Goal: Contribute content

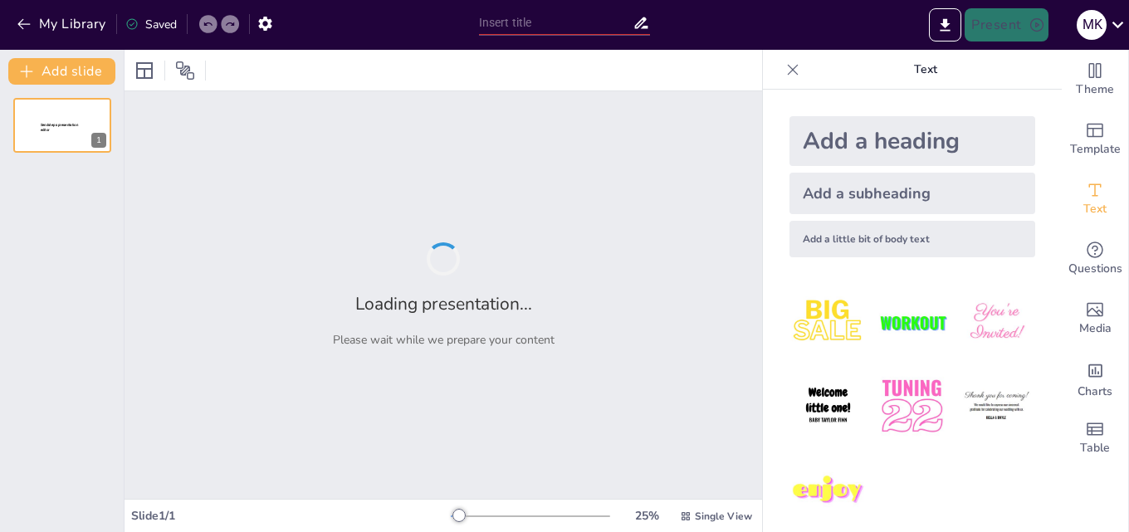
type input "[PERSON_NAME] шлях [PERSON_NAME]. Аналіз твору "Хіба ревуть воли, як ясла повні""
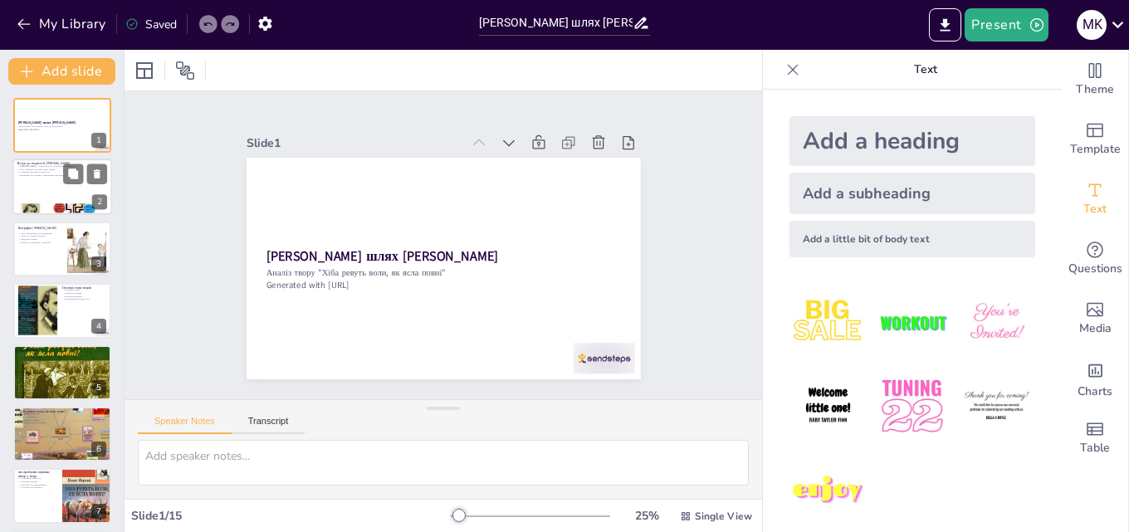
click at [44, 190] on div at bounding box center [62, 187] width 100 height 56
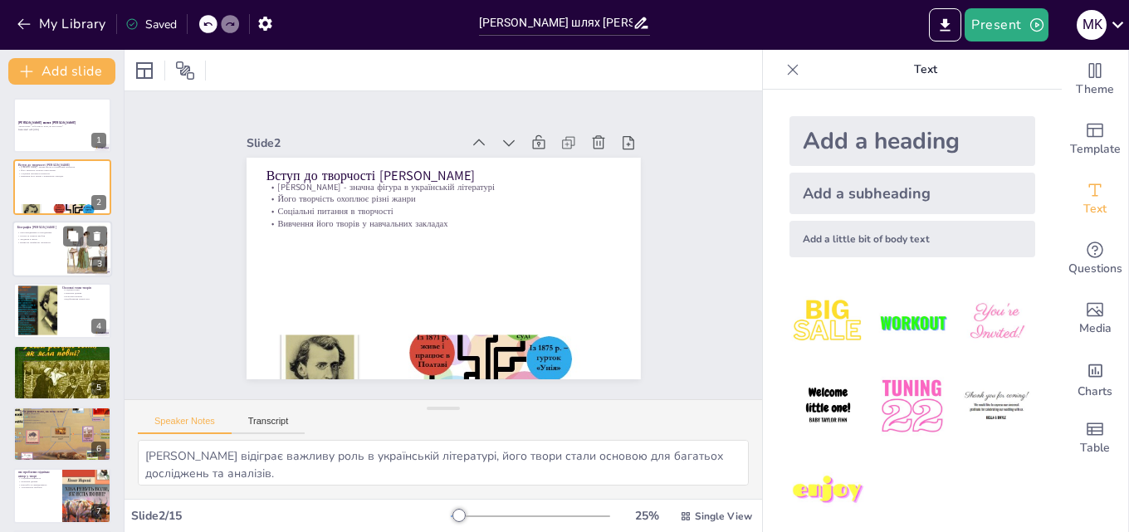
click at [56, 266] on div at bounding box center [62, 249] width 100 height 56
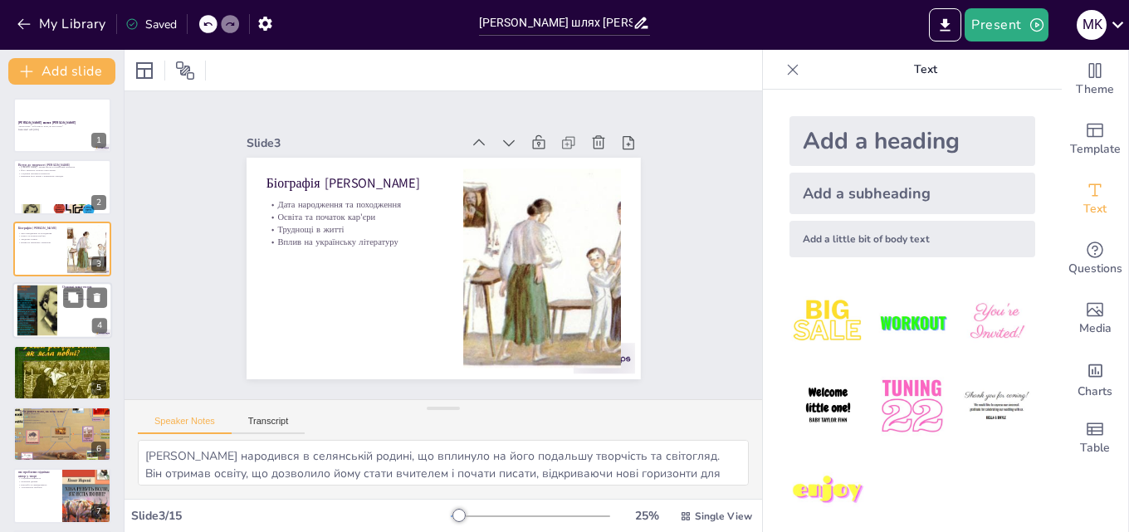
click at [50, 301] on div at bounding box center [36, 311] width 67 height 51
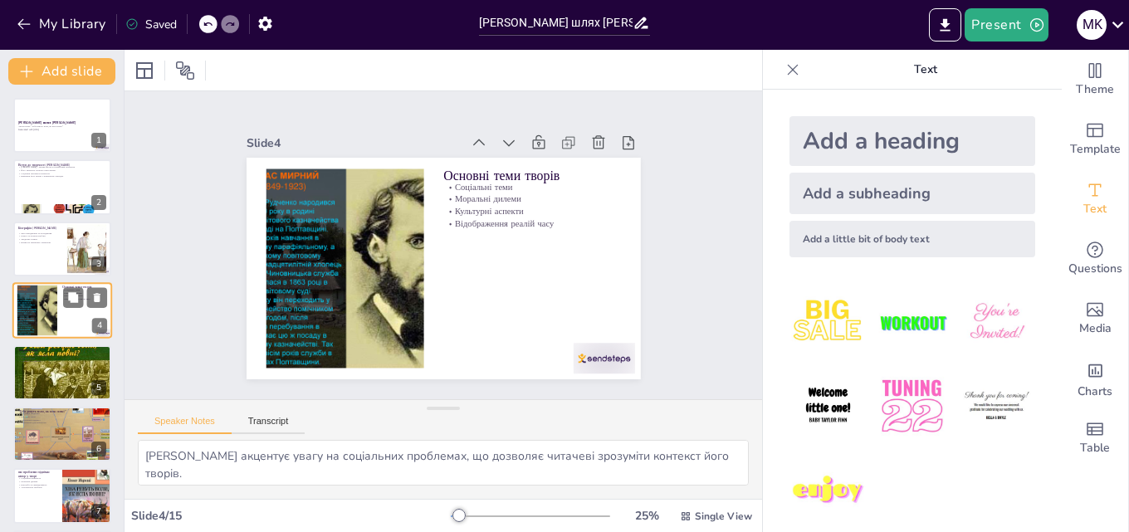
scroll to position [2, 0]
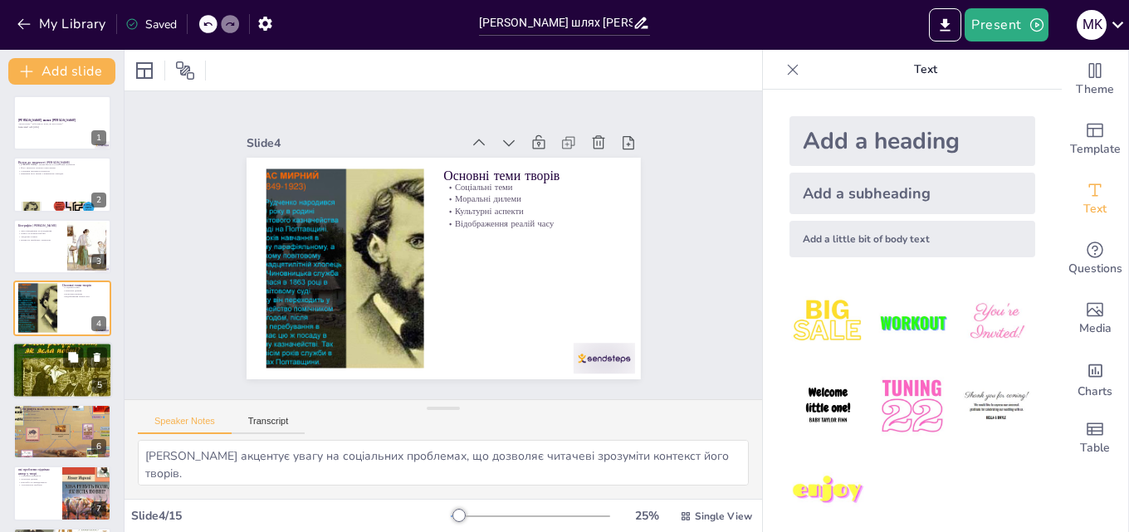
click at [57, 351] on p "Перехід до прозових жанрів" at bounding box center [62, 352] width 90 height 3
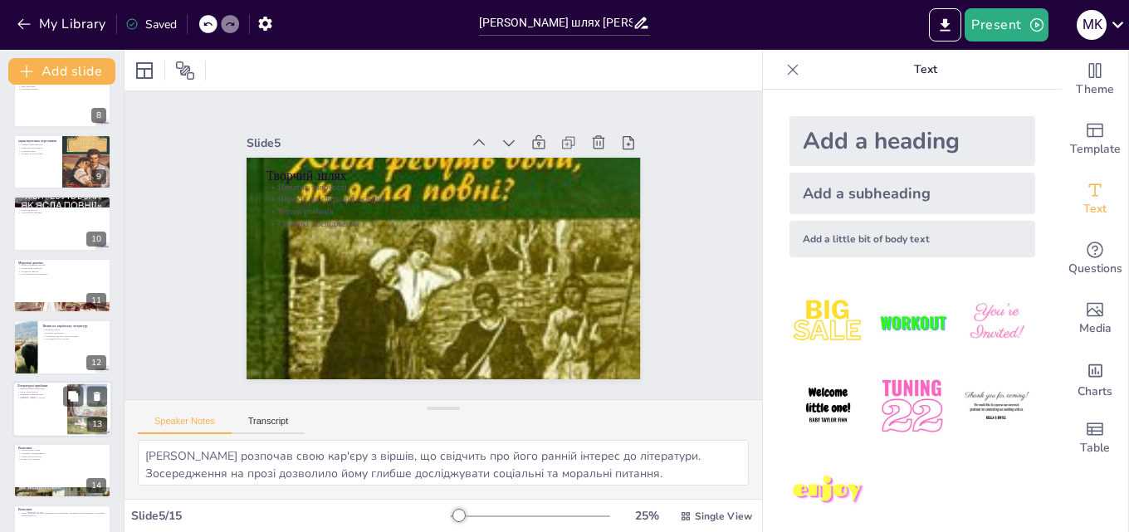
scroll to position [499, 0]
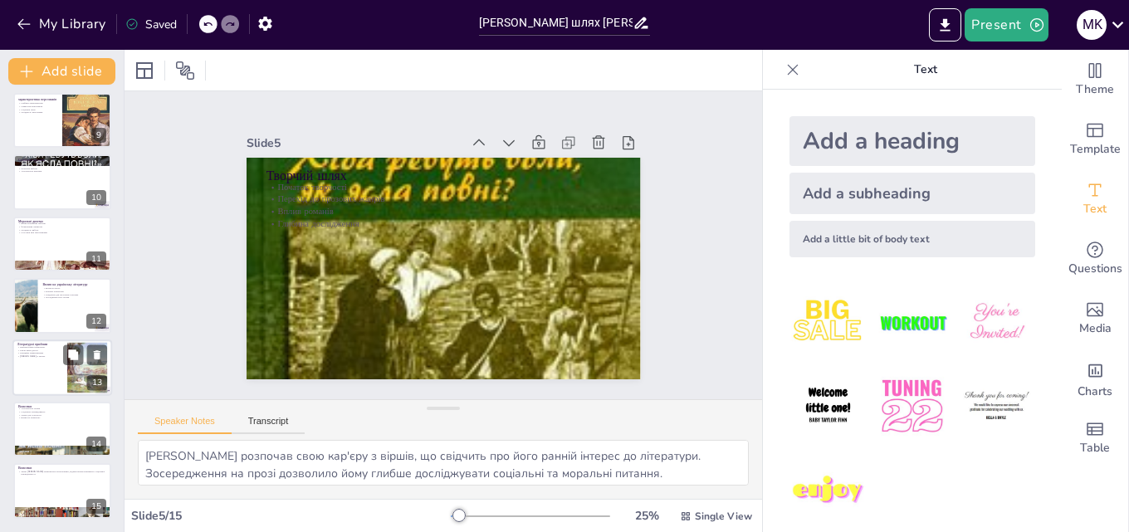
click at [44, 392] on div at bounding box center [62, 368] width 100 height 56
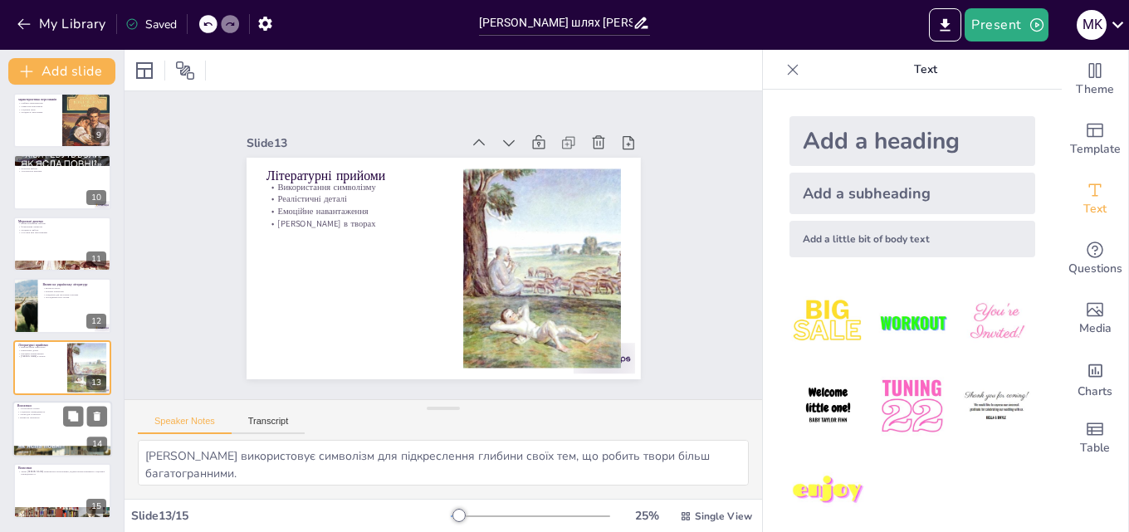
click at [44, 437] on div at bounding box center [62, 429] width 100 height 56
type textarea "Твори [PERSON_NAME] залишаються актуальними і сьогодні, що свідчить про їхню зн…"
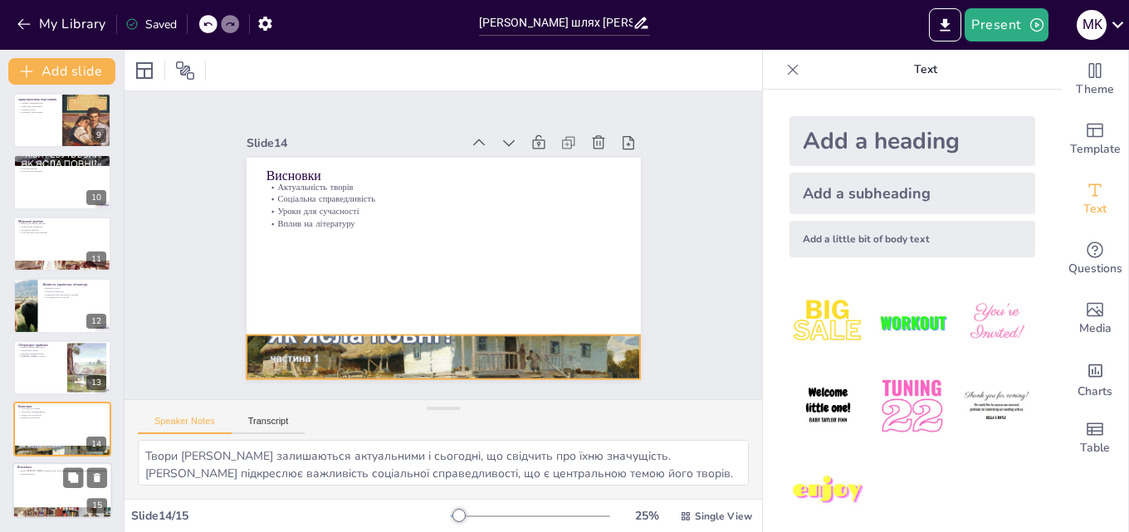
click at [44, 478] on div at bounding box center [62, 491] width 100 height 56
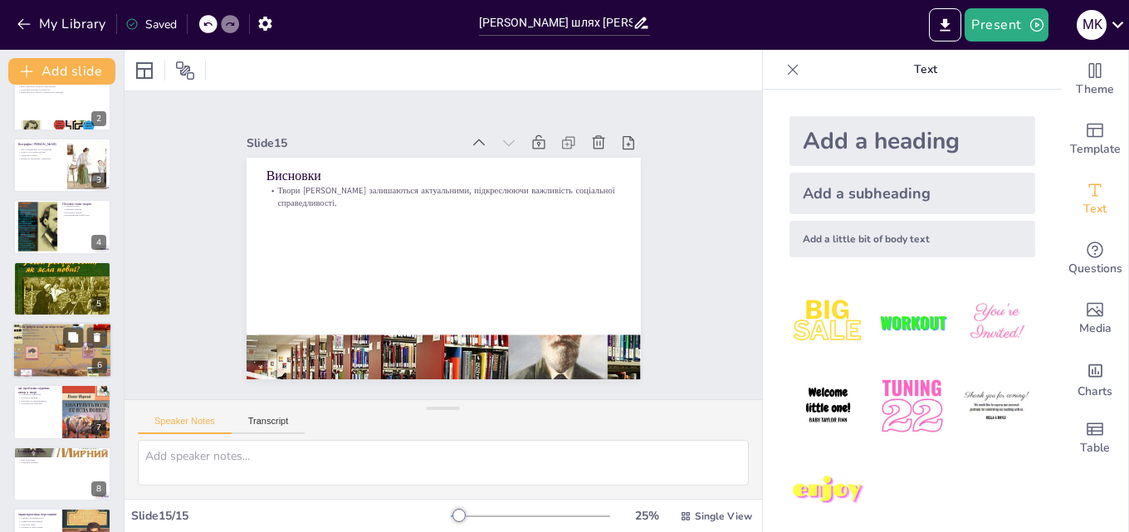
scroll to position [0, 0]
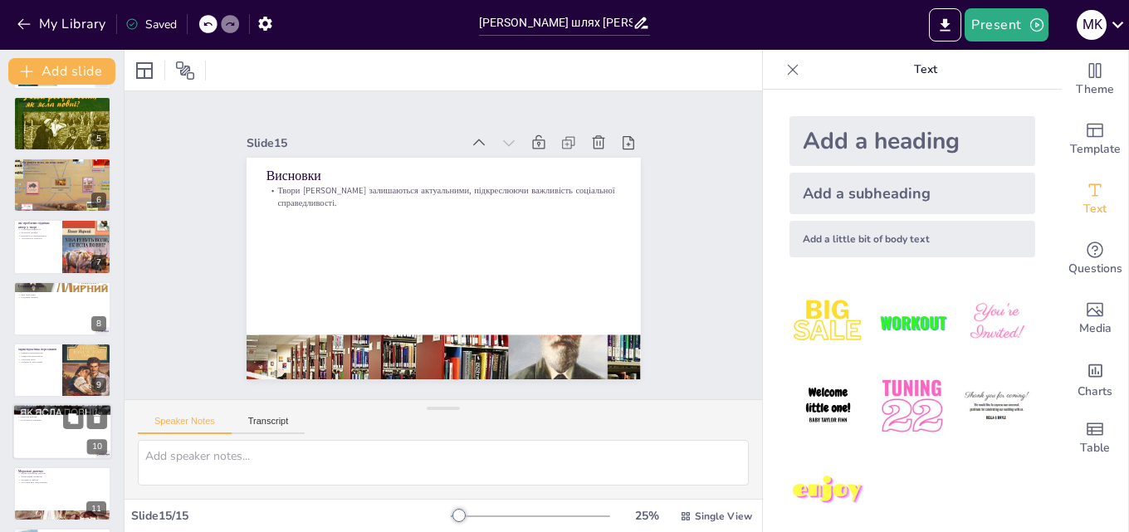
click at [47, 447] on div at bounding box center [62, 432] width 100 height 56
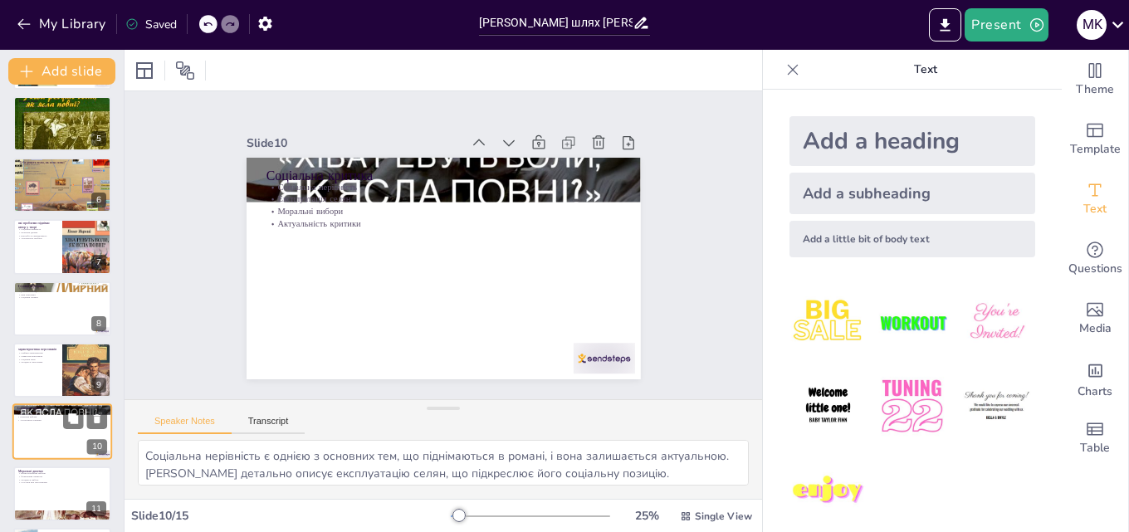
scroll to position [373, 0]
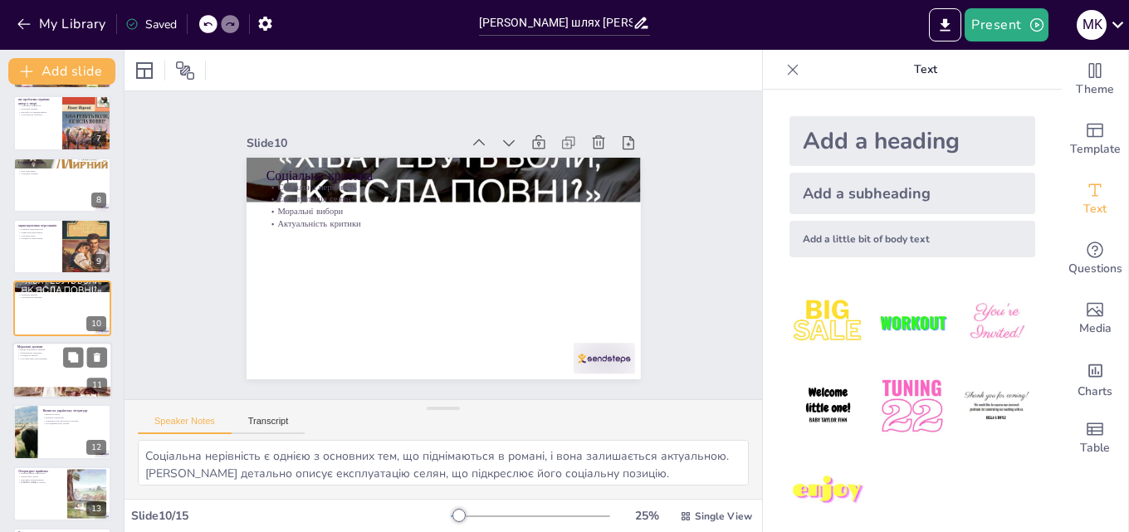
click at [45, 375] on div at bounding box center [62, 370] width 100 height 56
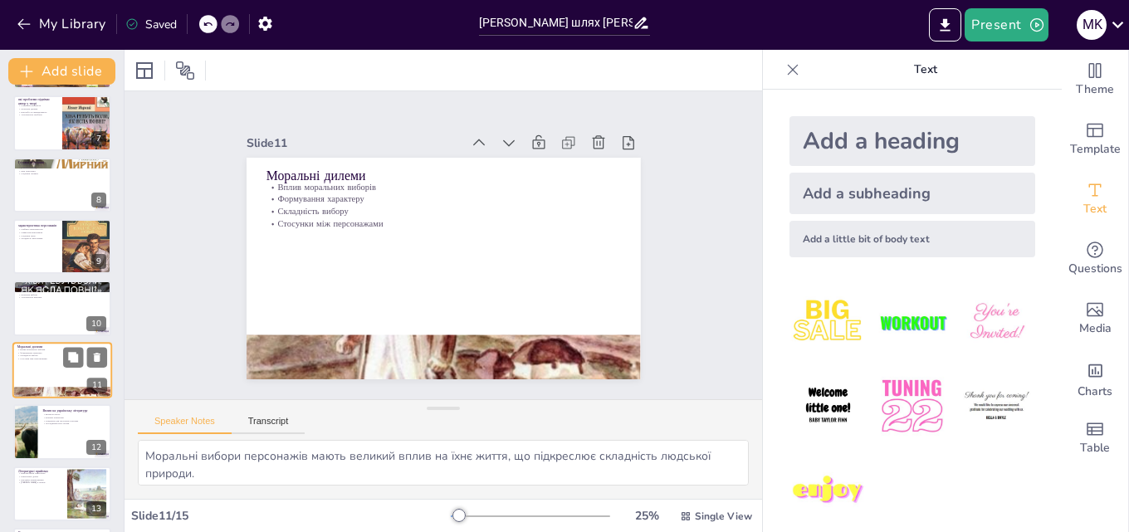
scroll to position [434, 0]
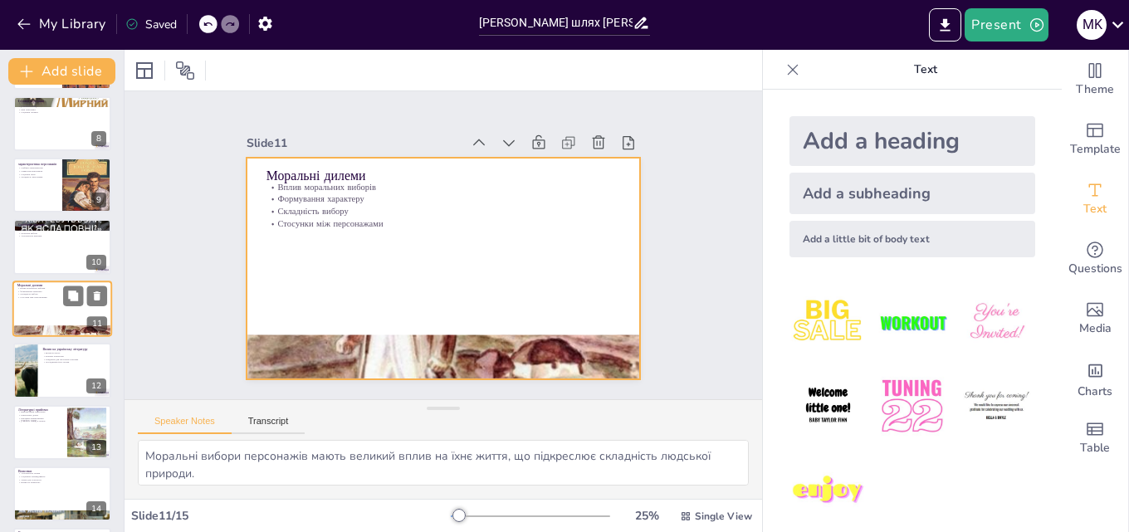
click at [45, 301] on div at bounding box center [62, 309] width 100 height 56
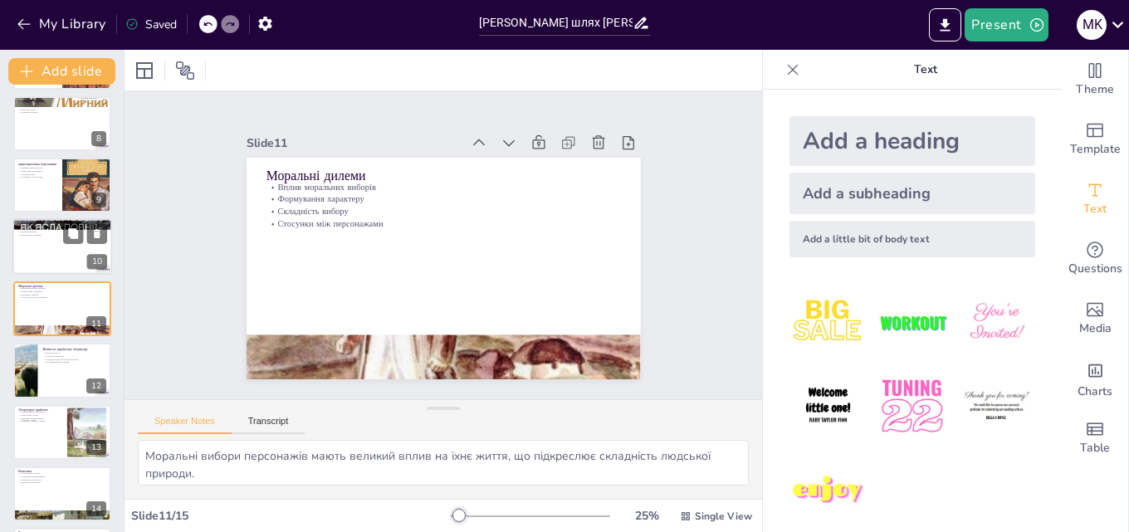
click at [27, 241] on div at bounding box center [62, 247] width 100 height 56
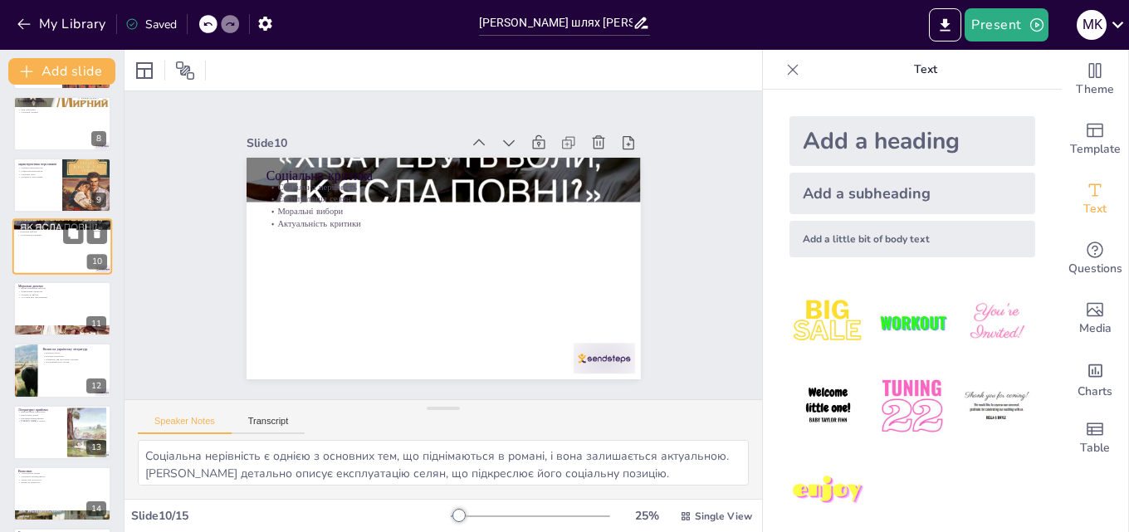
scroll to position [373, 0]
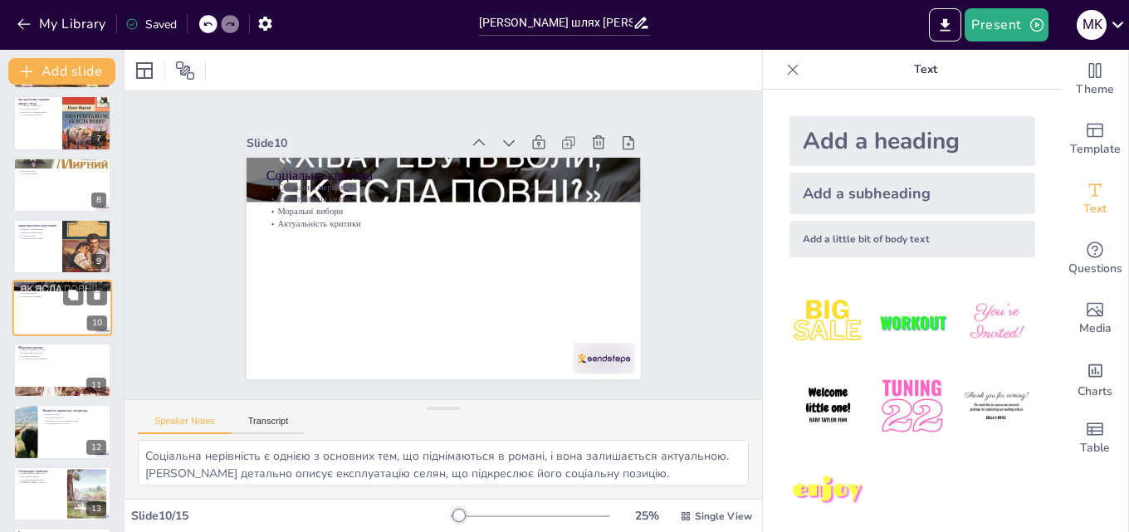
click at [27, 241] on div at bounding box center [62, 246] width 98 height 55
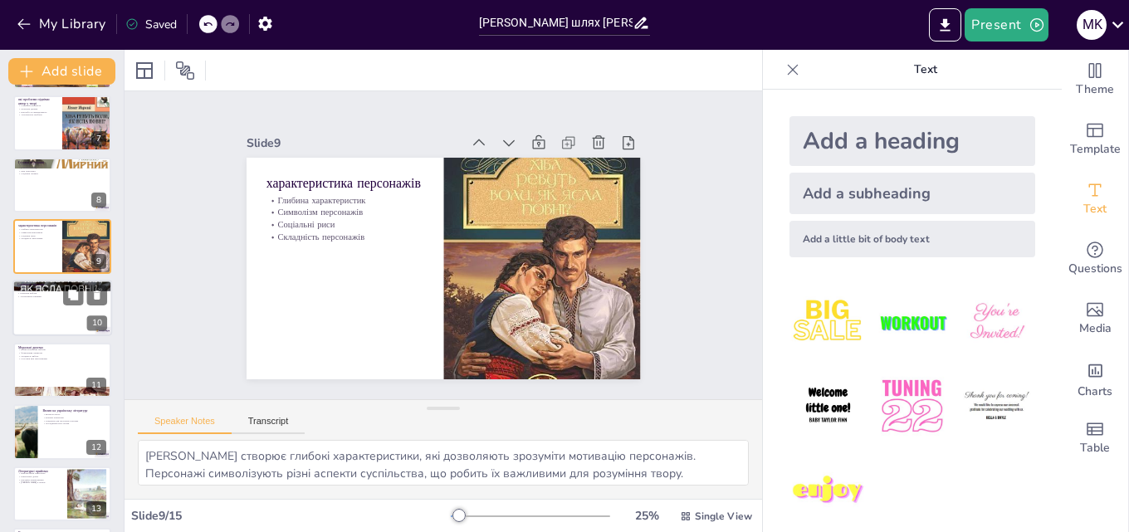
scroll to position [311, 0]
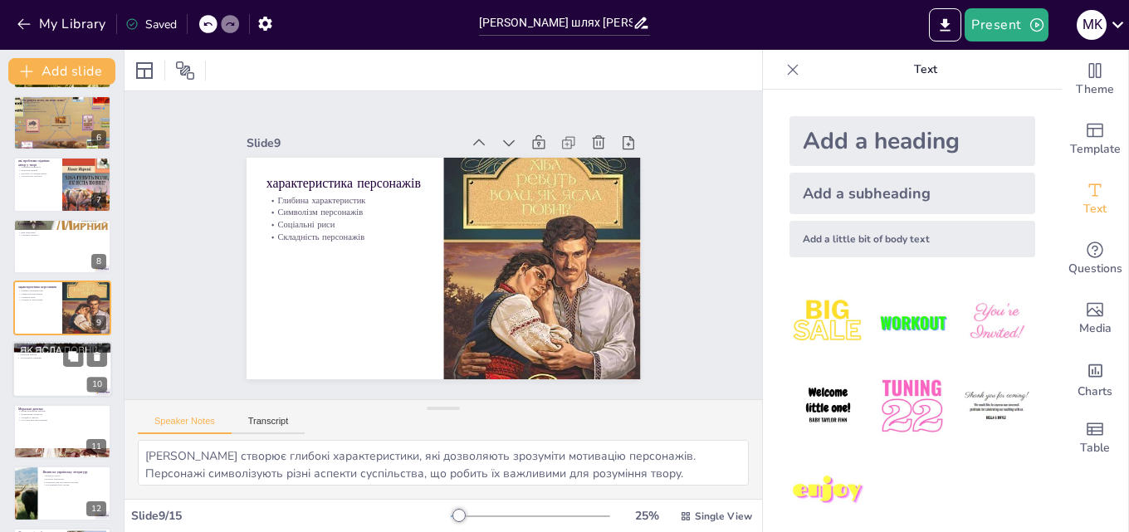
click at [27, 241] on div at bounding box center [62, 246] width 98 height 55
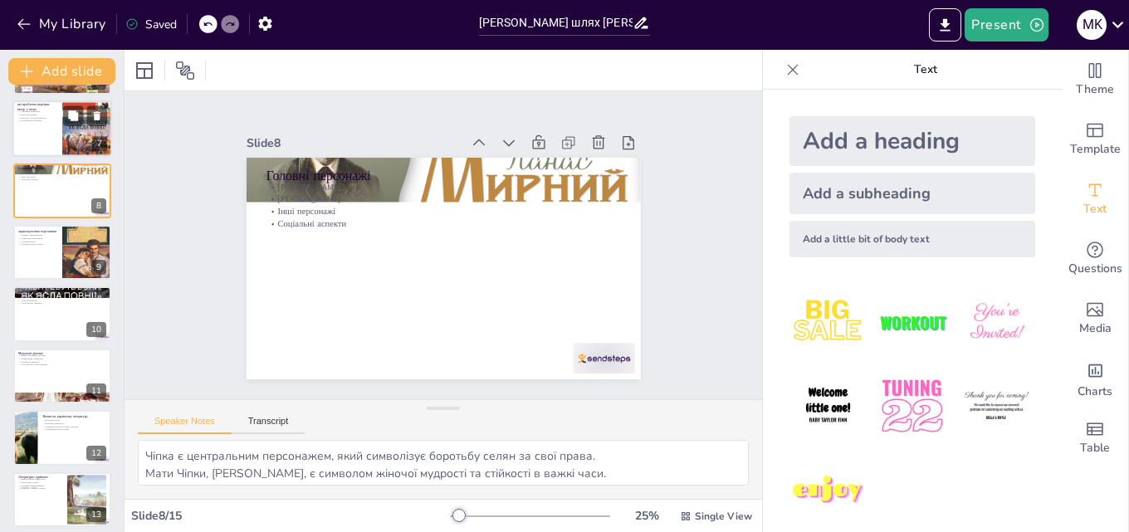
scroll to position [499, 0]
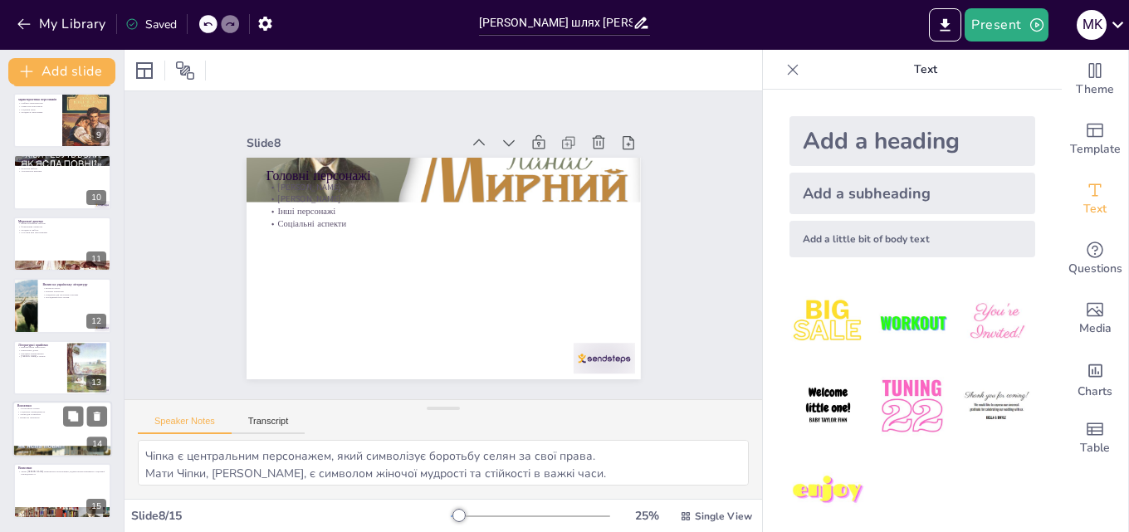
click at [36, 435] on div at bounding box center [62, 429] width 100 height 56
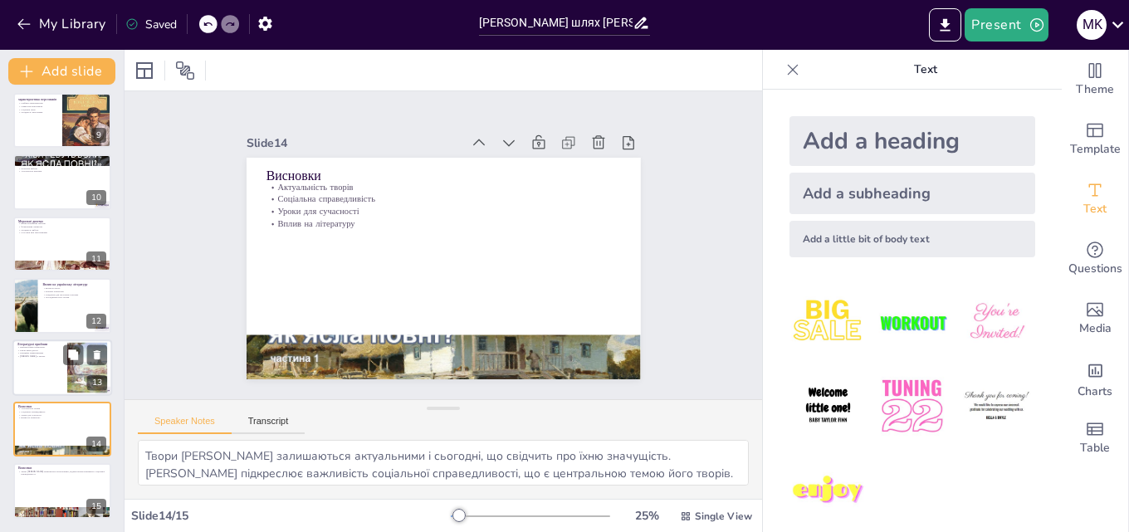
click at [34, 374] on div at bounding box center [62, 368] width 100 height 56
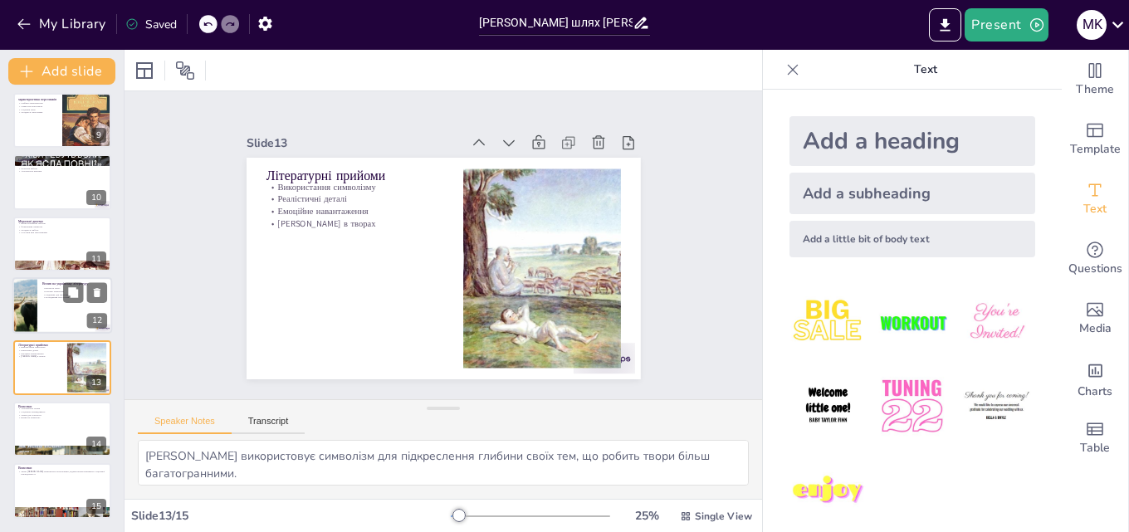
click at [39, 327] on div at bounding box center [62, 305] width 100 height 56
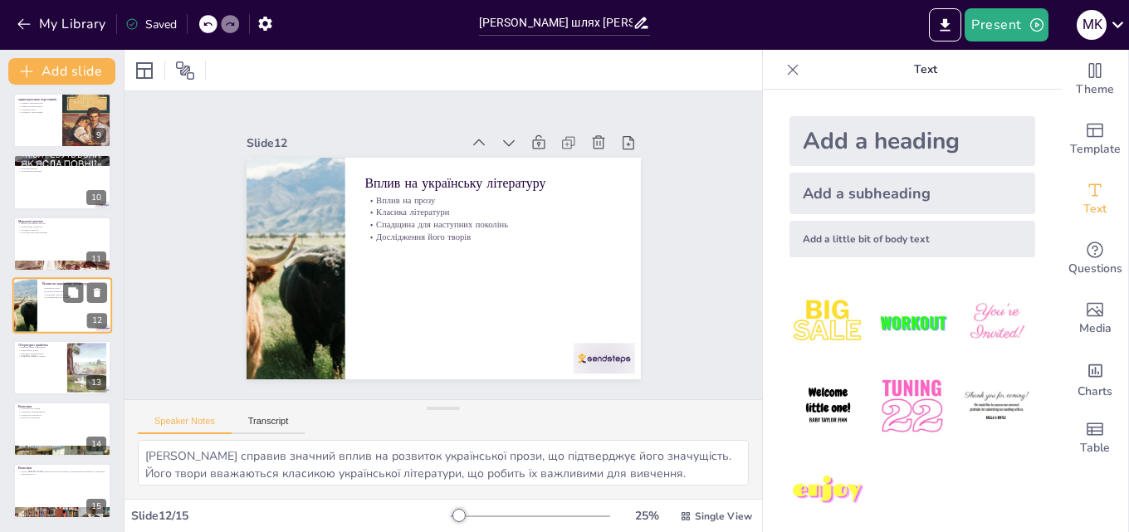
scroll to position [496, 0]
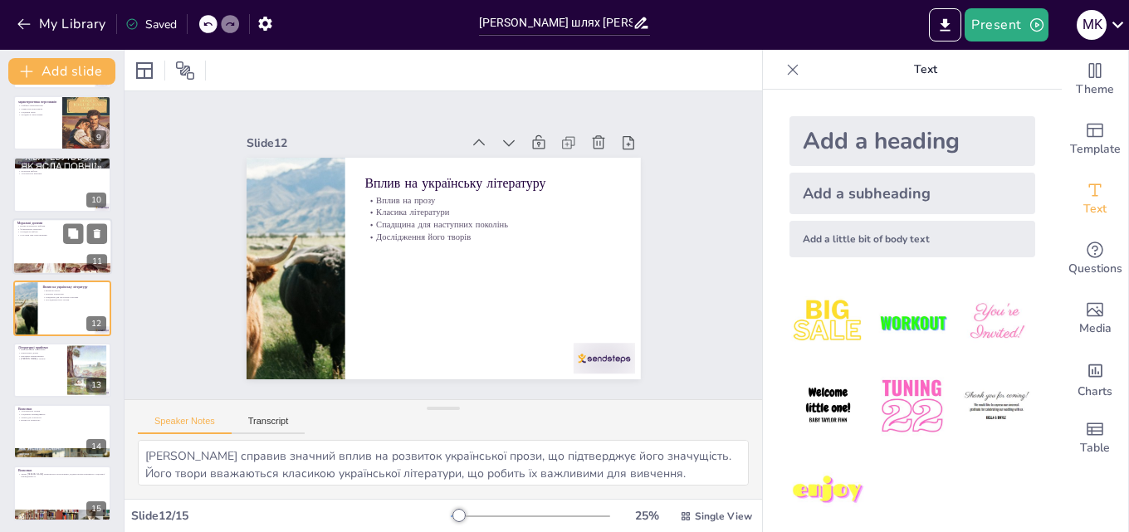
click at [47, 246] on div at bounding box center [62, 246] width 100 height 56
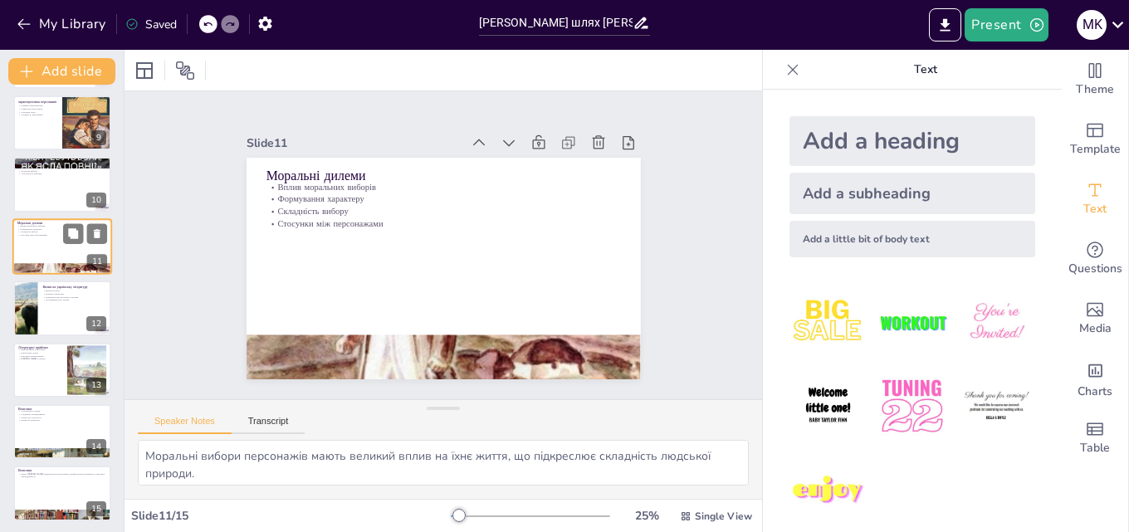
scroll to position [434, 0]
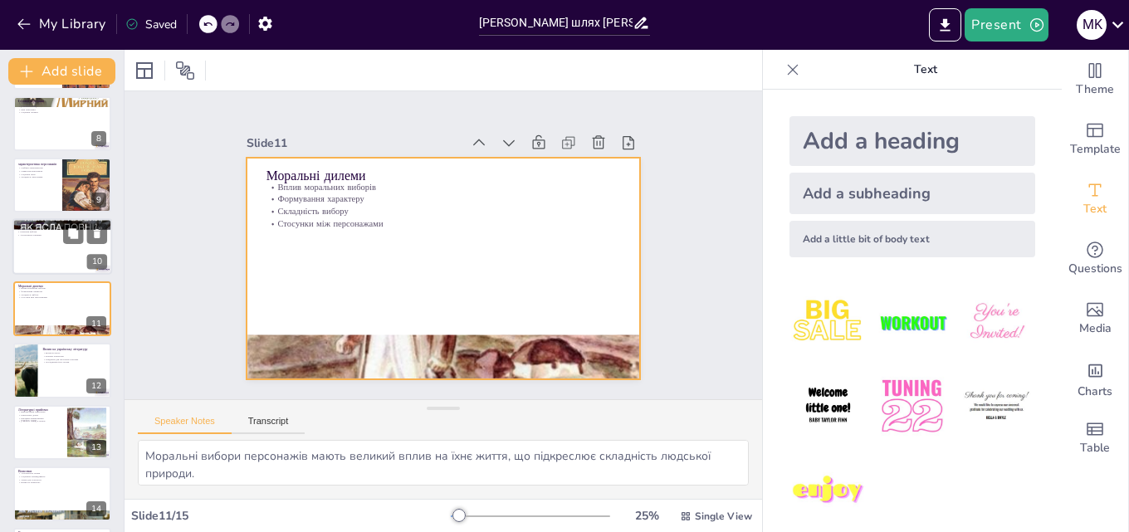
click at [30, 228] on p "Експлуатація селян" at bounding box center [62, 229] width 90 height 3
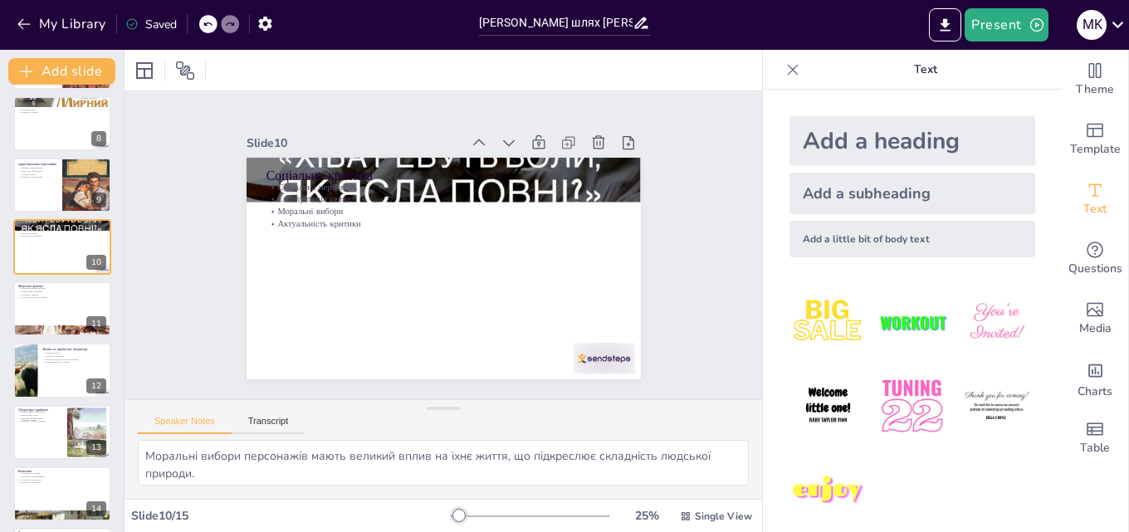
type textarea "Соціальна нерівність є однією з основних тем, що піднімаються в романі, і вона …"
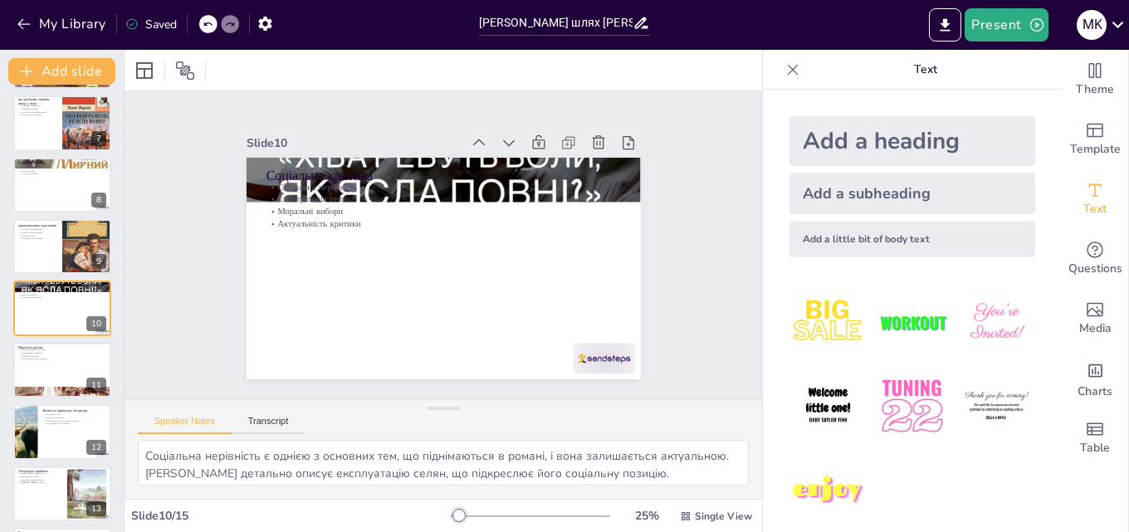
scroll to position [499, 0]
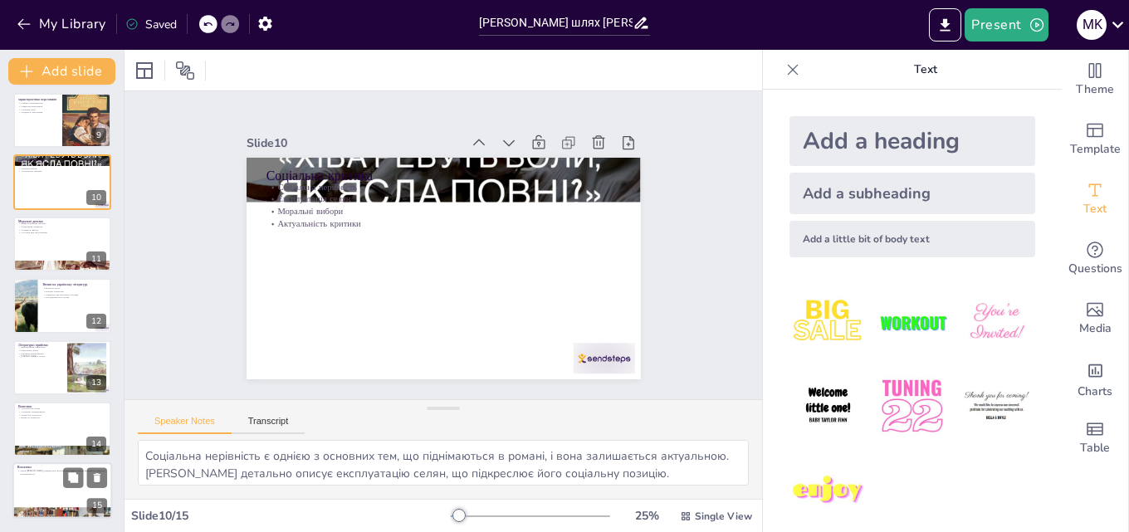
click at [47, 497] on div at bounding box center [62, 491] width 100 height 56
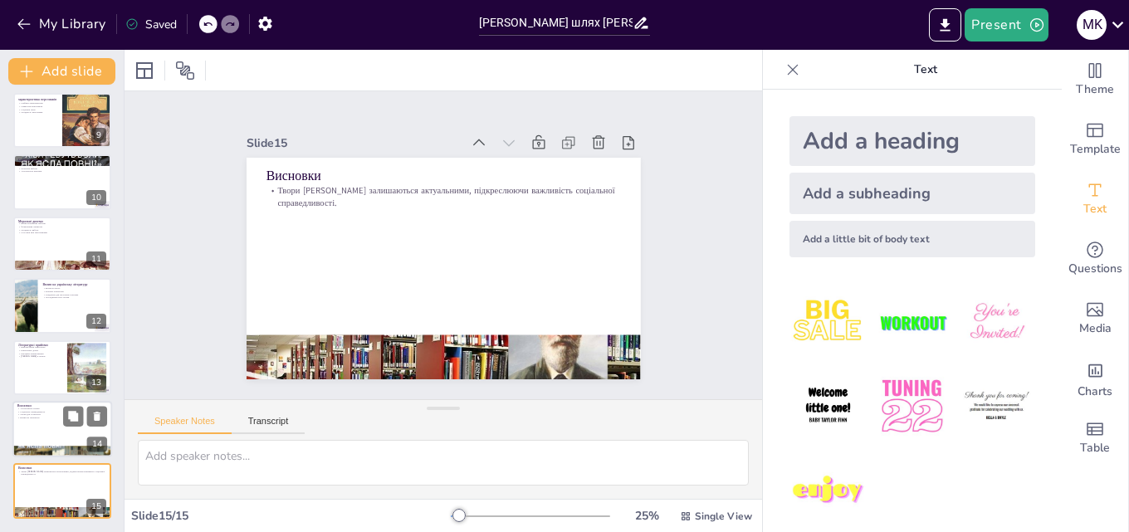
click at [34, 452] on div at bounding box center [62, 451] width 100 height 56
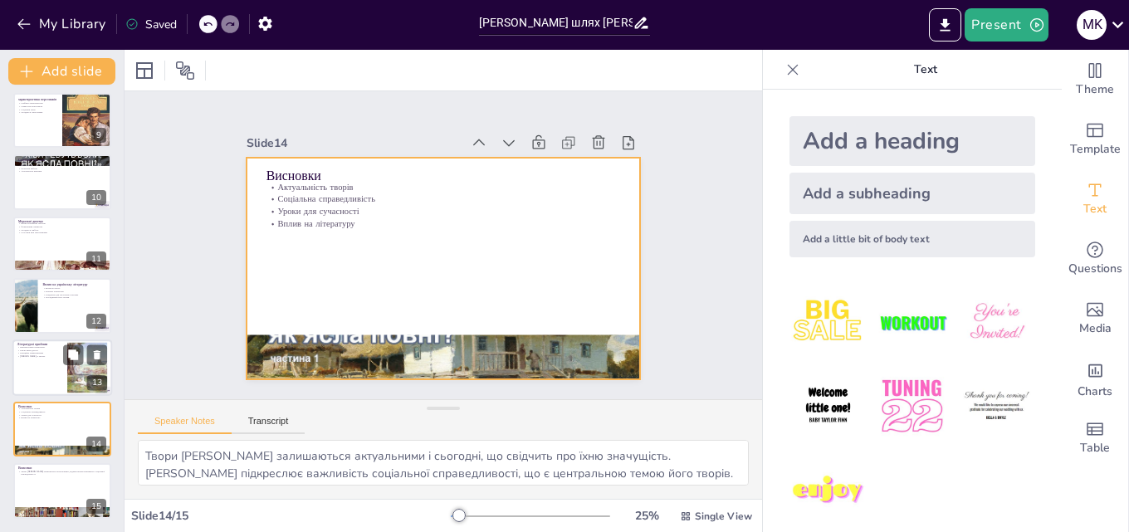
click at [30, 374] on div at bounding box center [62, 368] width 100 height 56
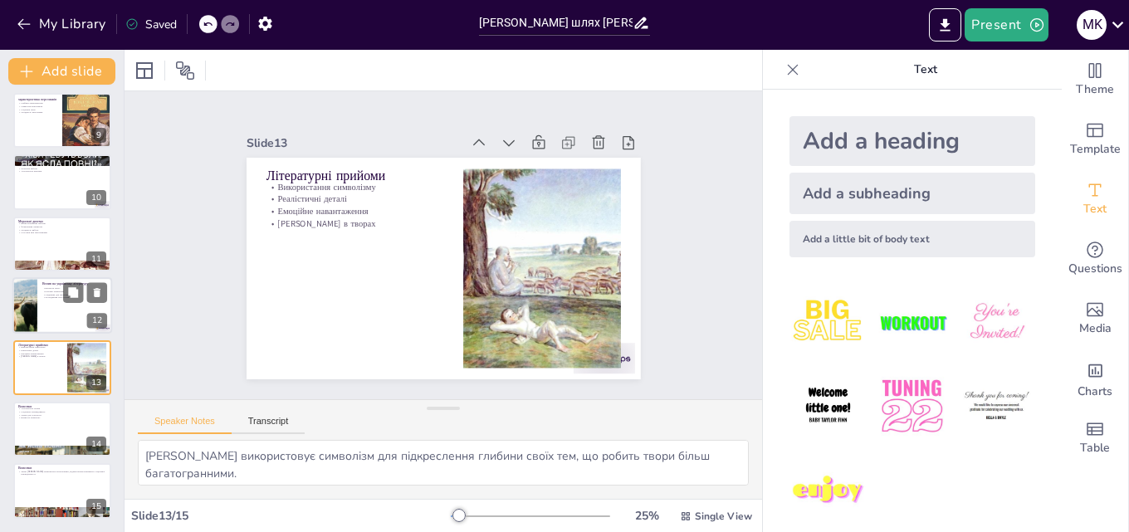
click at [45, 308] on div at bounding box center [62, 305] width 100 height 56
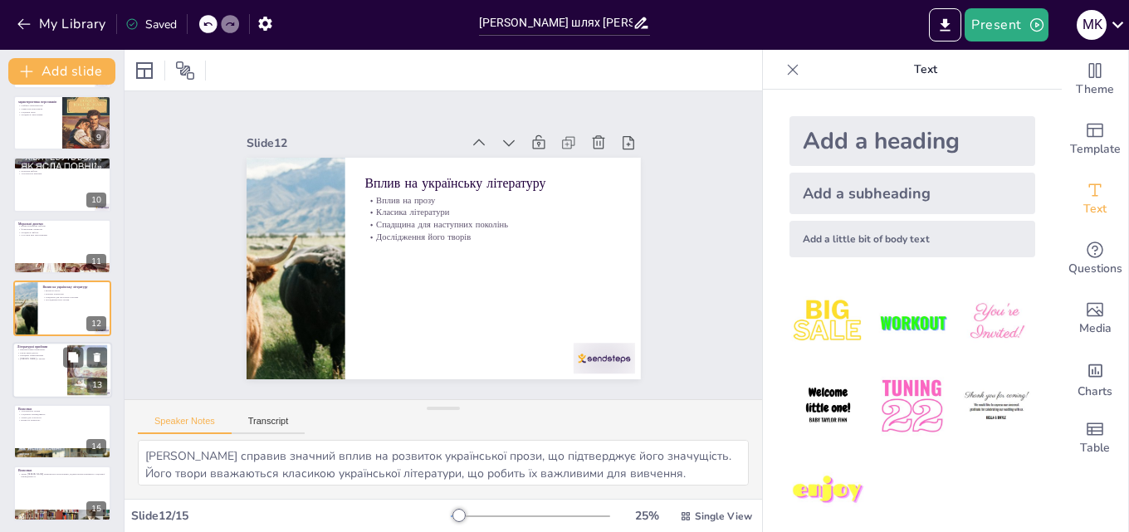
scroll to position [0, 0]
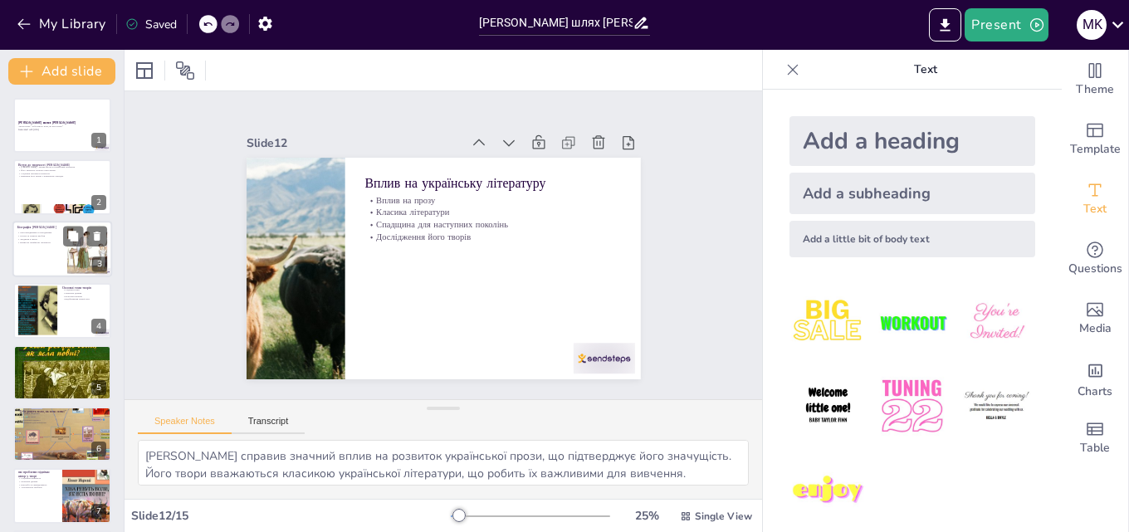
drag, startPoint x: 53, startPoint y: 240, endPoint x: 54, endPoint y: 266, distance: 25.7
click at [53, 239] on p "Труднощі в житті" at bounding box center [39, 238] width 45 height 3
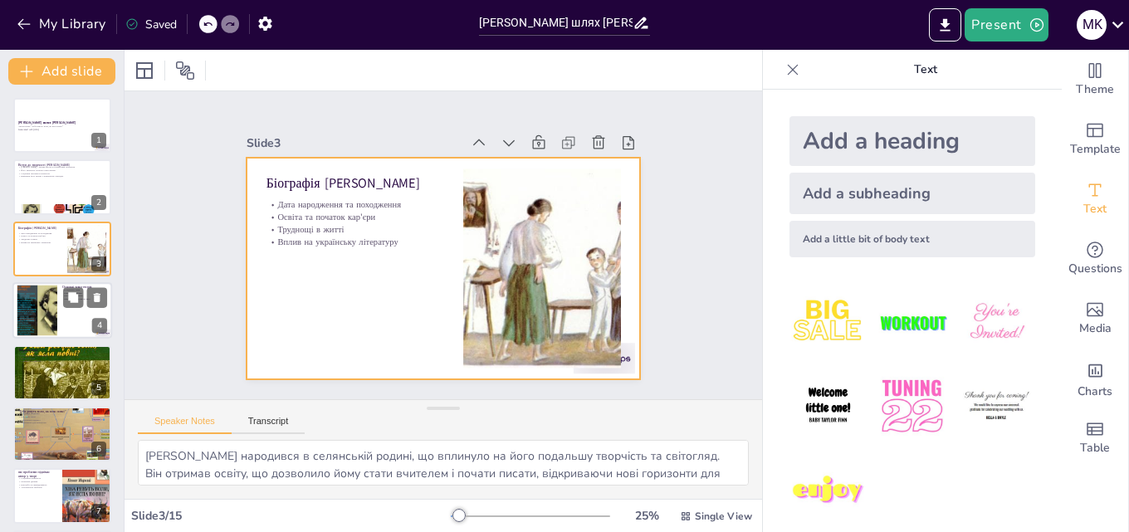
click at [61, 316] on div at bounding box center [62, 310] width 100 height 56
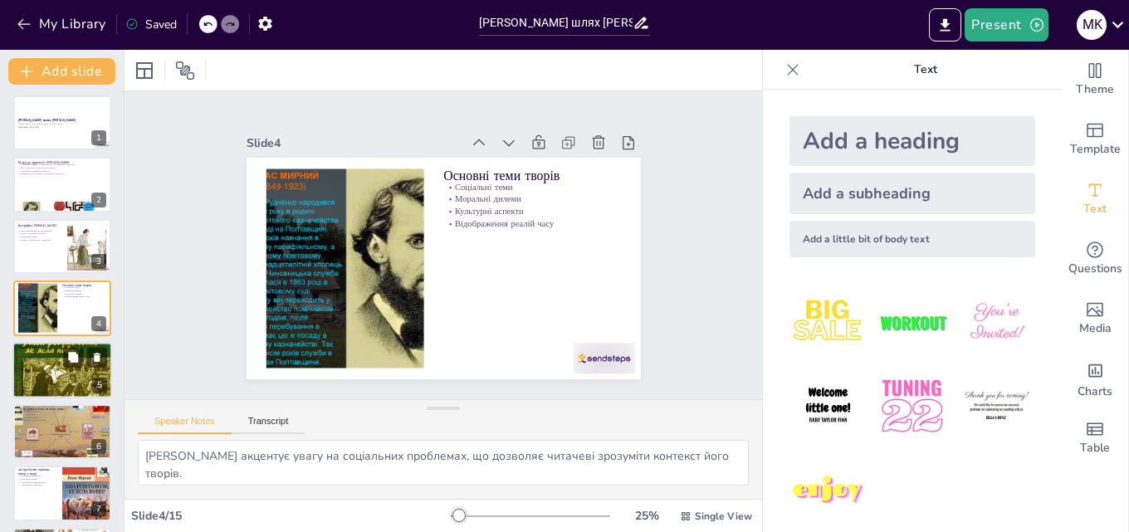
click at [54, 379] on div at bounding box center [62, 370] width 100 height 160
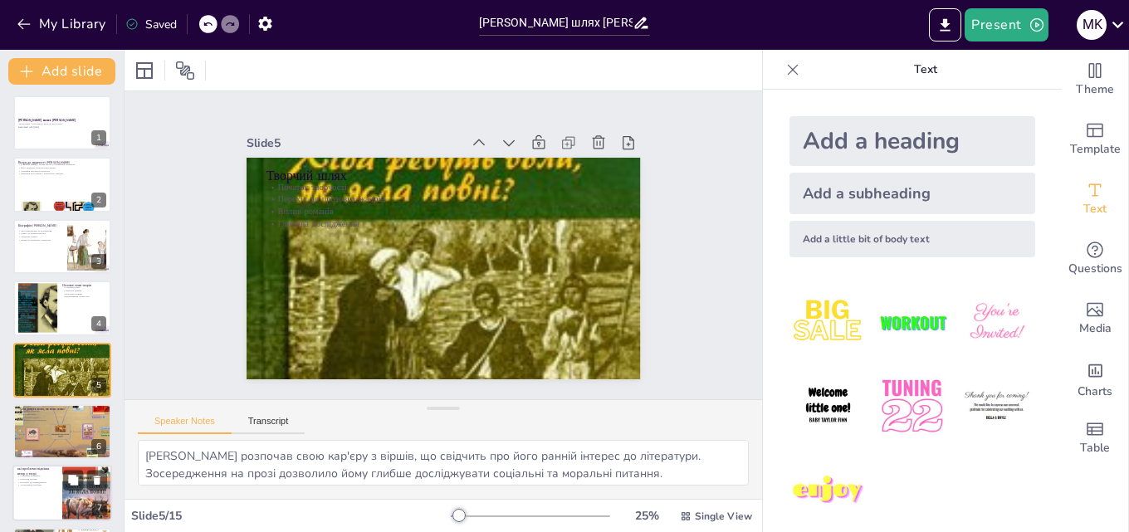
scroll to position [64, 0]
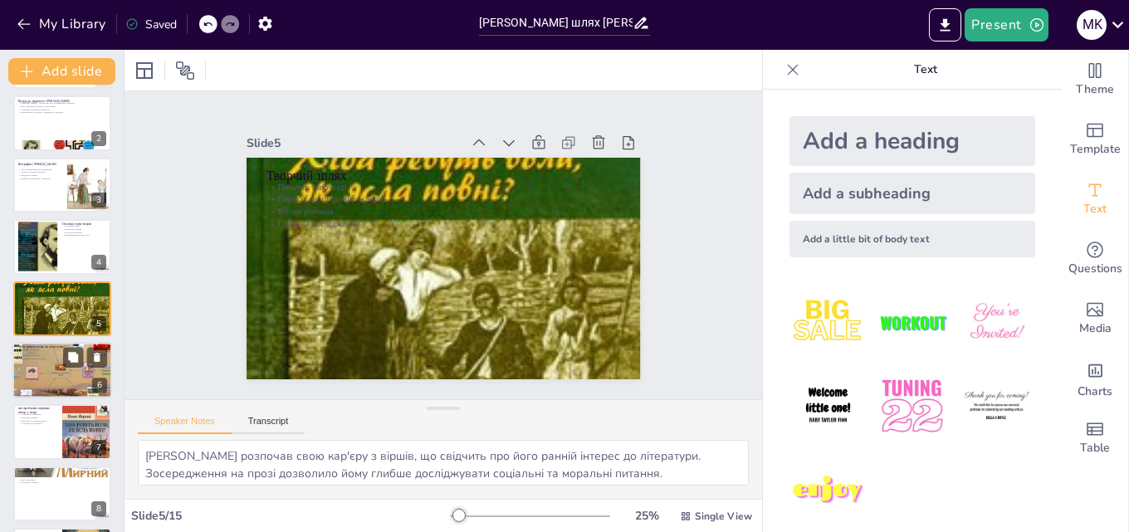
click at [43, 384] on div at bounding box center [62, 370] width 100 height 75
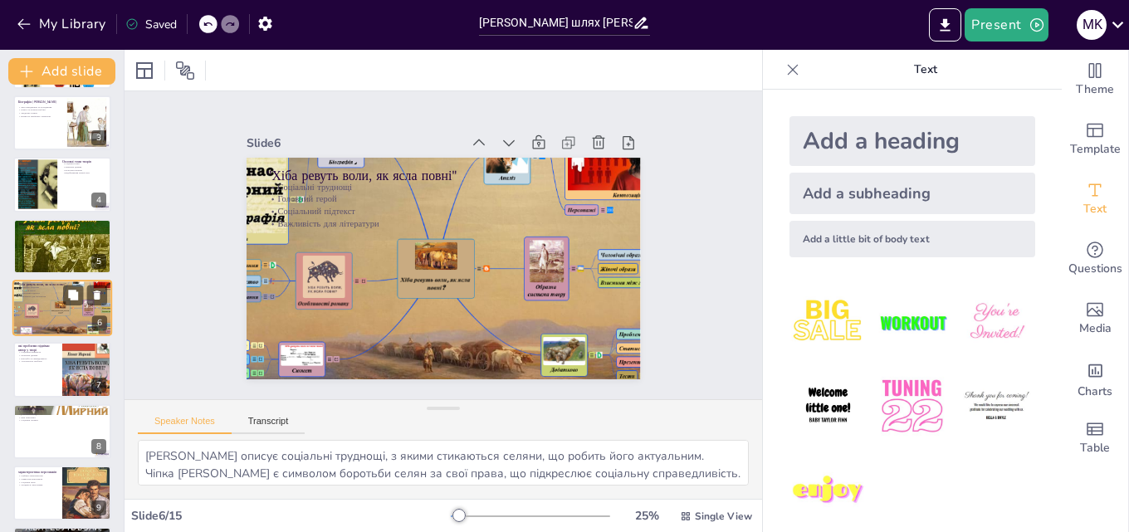
click at [43, 384] on div at bounding box center [62, 369] width 98 height 55
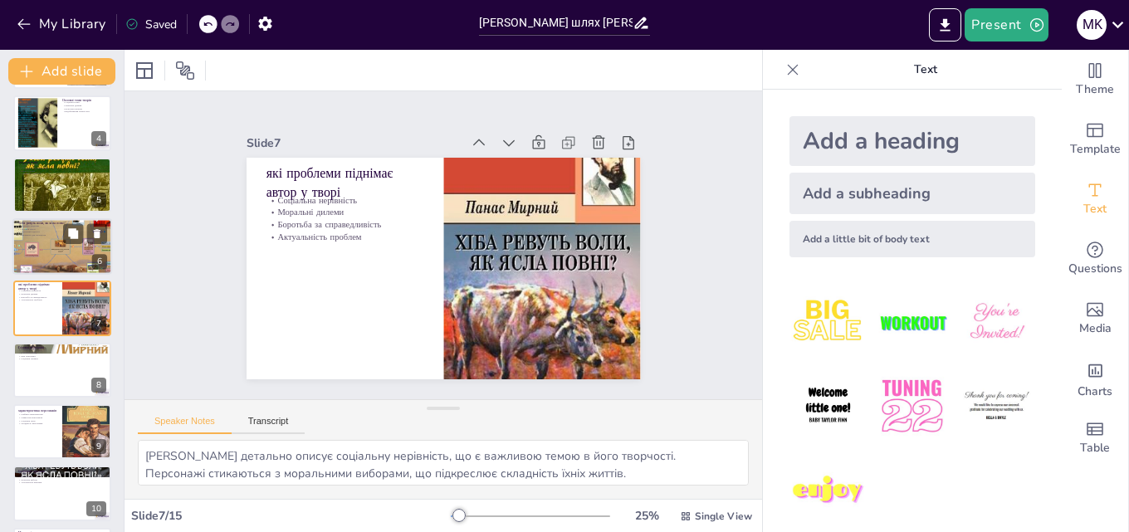
click at [43, 384] on div at bounding box center [62, 370] width 98 height 55
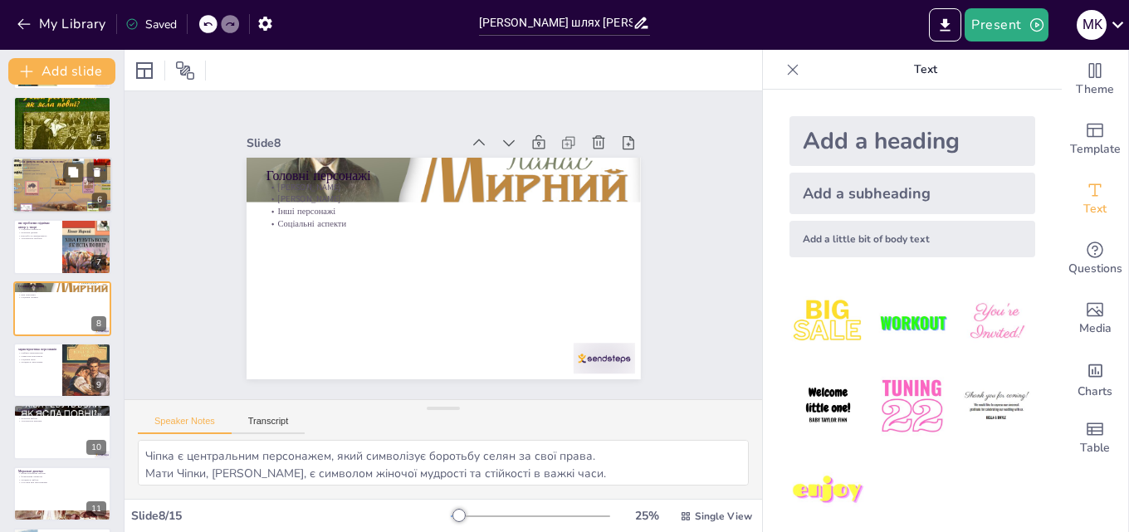
click at [43, 384] on div at bounding box center [62, 370] width 98 height 55
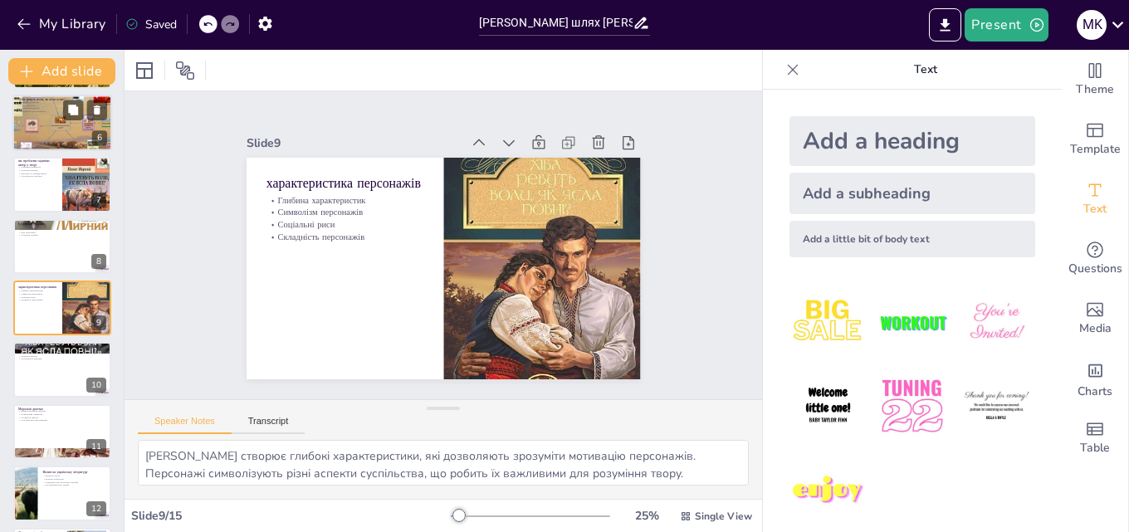
click at [43, 384] on div at bounding box center [62, 369] width 98 height 55
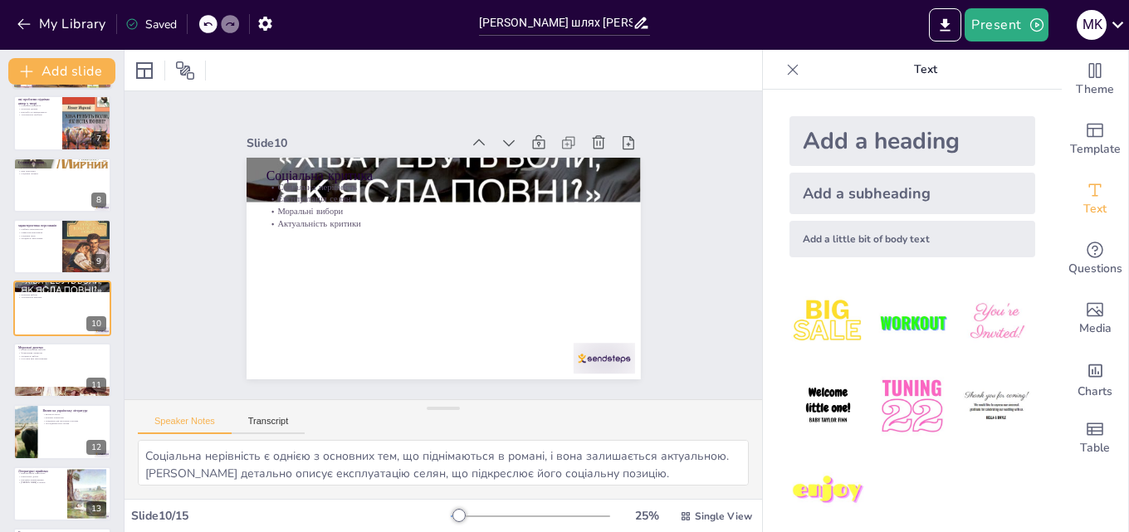
click at [43, 384] on div at bounding box center [62, 370] width 98 height 55
type textarea "Моральні вибори персонажів мають великий вплив на їхнє життя, що підкреслює скл…"
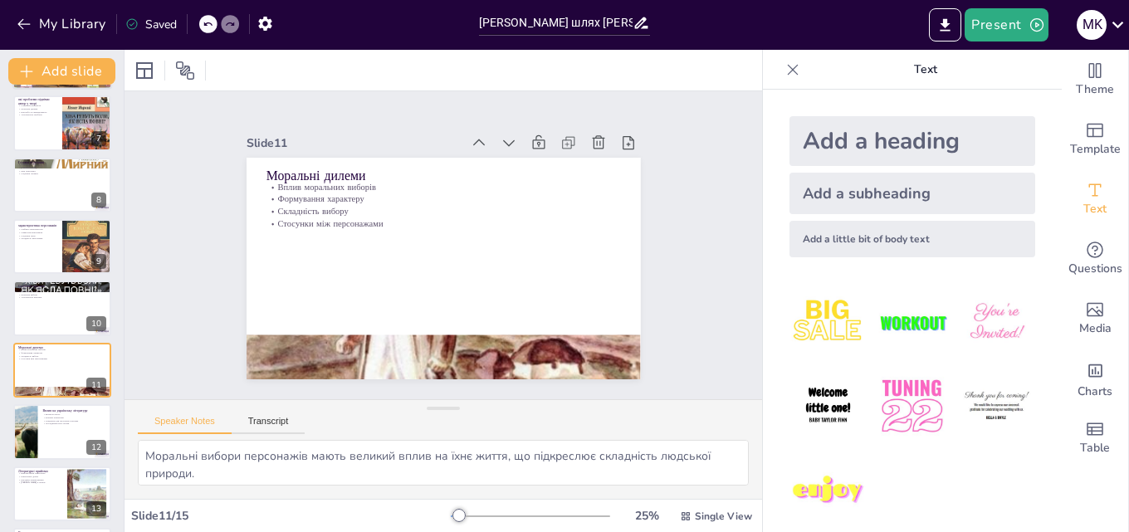
scroll to position [434, 0]
